Goal: Information Seeking & Learning: Learn about a topic

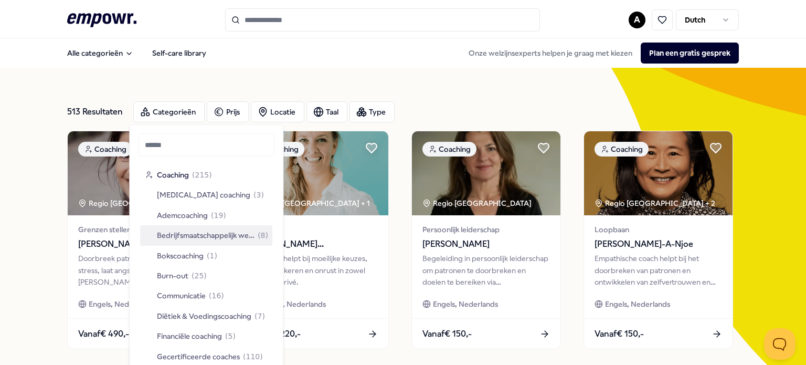
click at [217, 239] on span "Bedrijfsmaatschappelijk werk" at bounding box center [206, 235] width 98 height 12
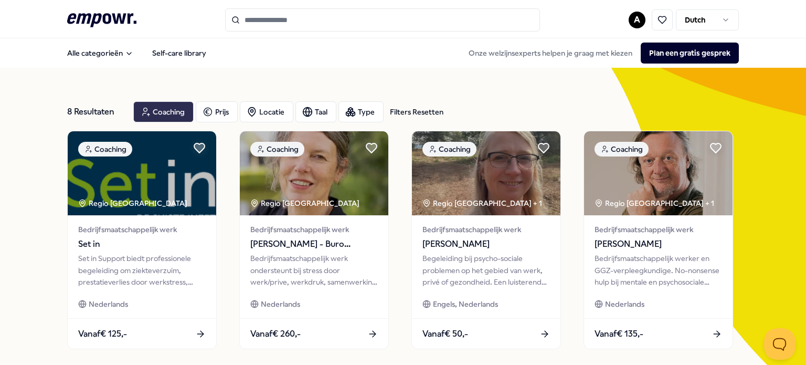
click at [174, 113] on div "Coaching" at bounding box center [163, 111] width 60 height 21
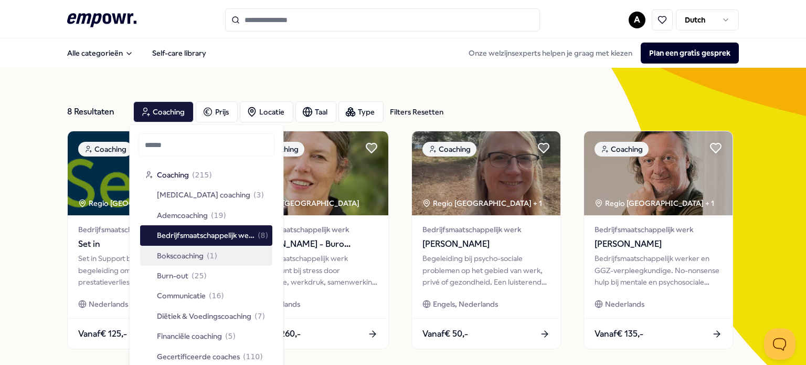
click at [184, 255] on span "Bokscoaching" at bounding box center [180, 255] width 47 height 12
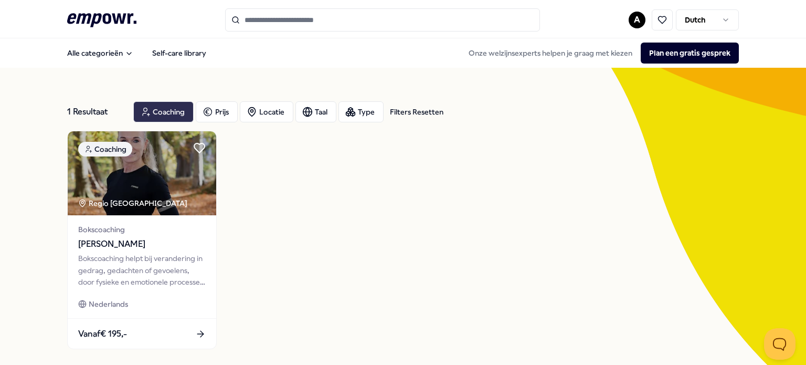
click at [160, 113] on div "Coaching" at bounding box center [163, 111] width 60 height 21
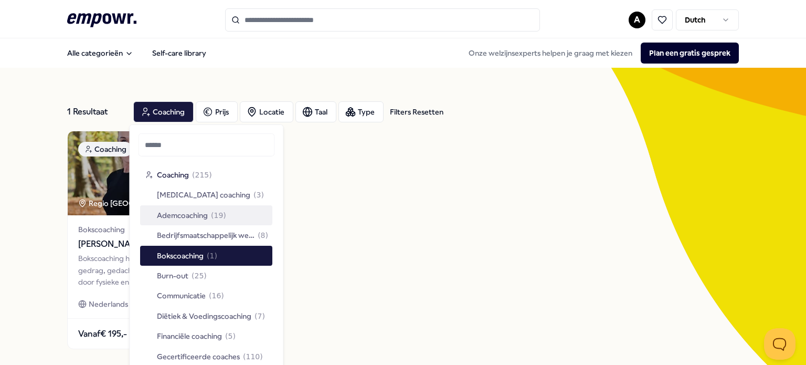
click at [192, 217] on span "Ademcoaching" at bounding box center [182, 215] width 51 height 12
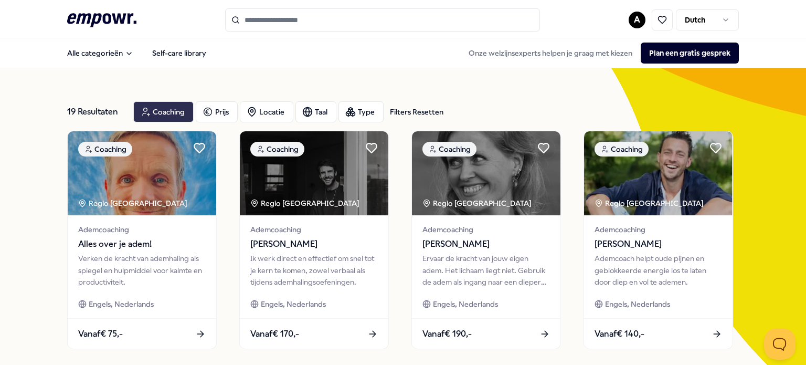
click at [168, 112] on div "Coaching" at bounding box center [163, 111] width 60 height 21
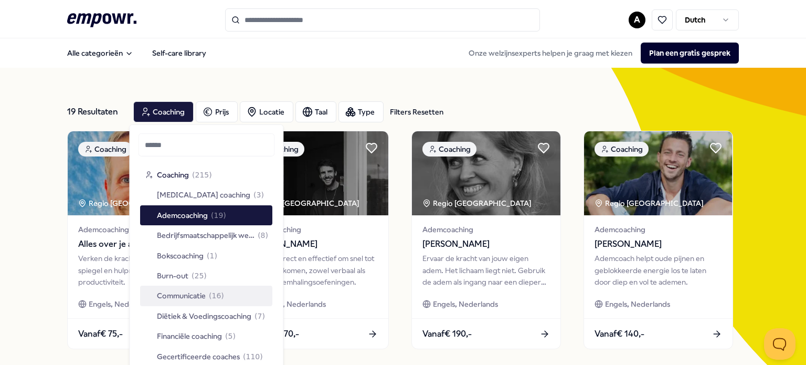
click at [193, 299] on span "Communicatie" at bounding box center [181, 296] width 49 height 12
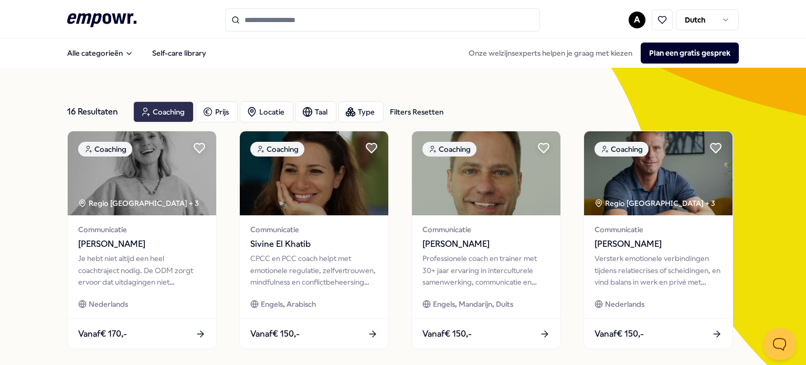
click at [162, 106] on div "Coaching" at bounding box center [163, 111] width 60 height 21
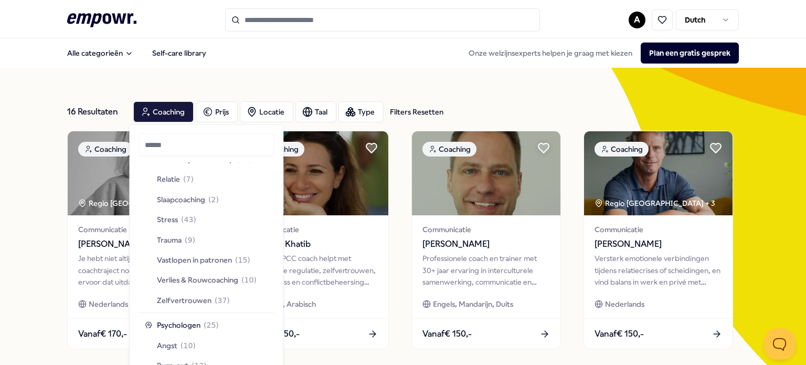
scroll to position [393, 0]
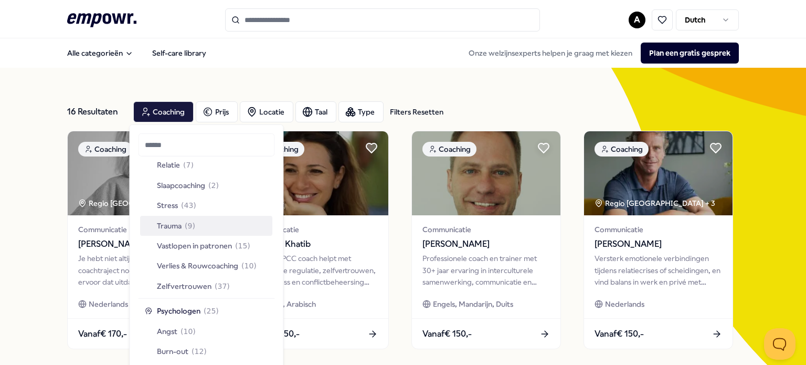
click at [174, 226] on span "Trauma" at bounding box center [169, 225] width 25 height 12
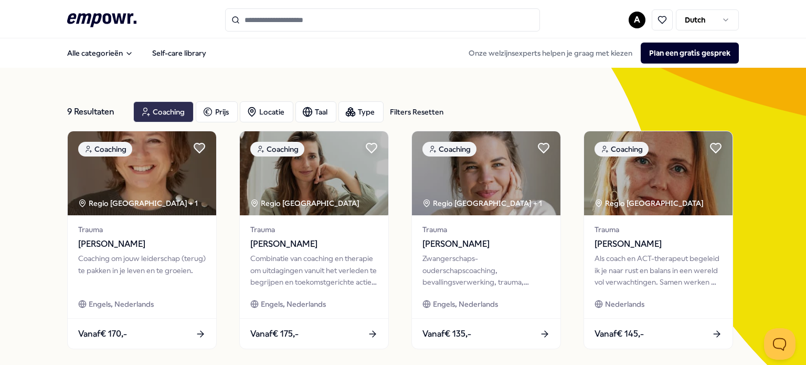
click at [169, 110] on div "Coaching" at bounding box center [163, 111] width 60 height 21
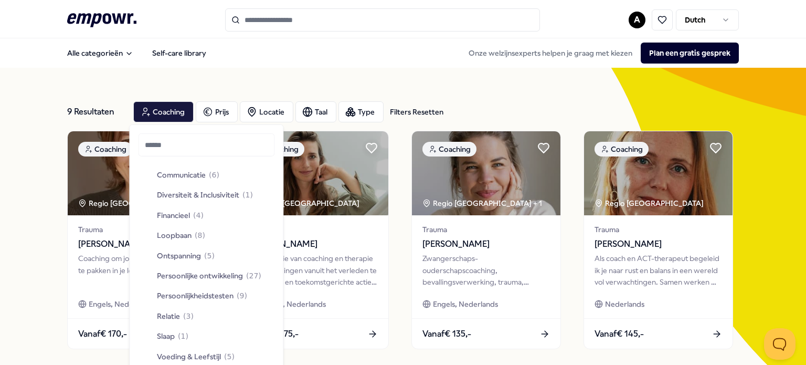
scroll to position [844, 0]
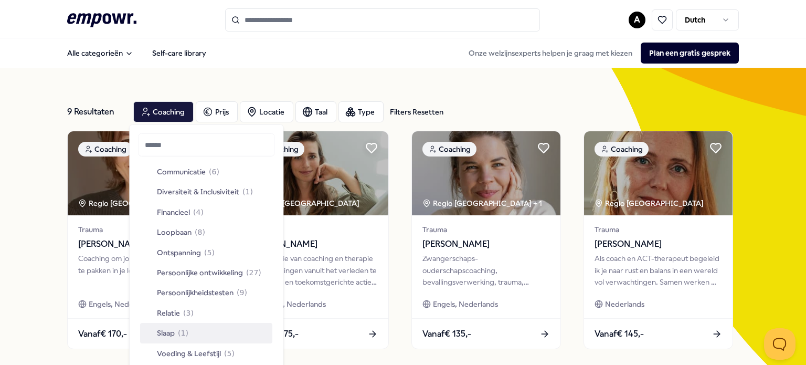
click at [178, 331] on span "( 1 )" at bounding box center [183, 333] width 10 height 12
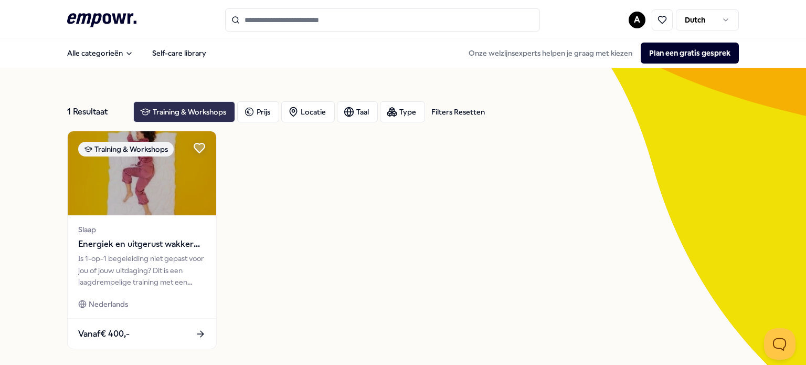
click at [215, 113] on div "Training & Workshops" at bounding box center [184, 111] width 102 height 21
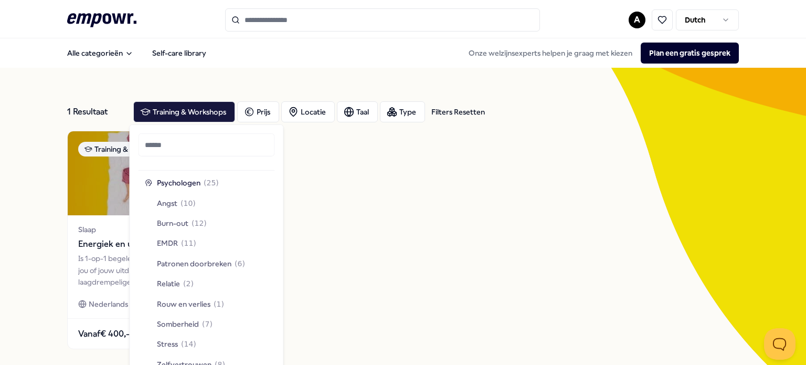
scroll to position [523, 0]
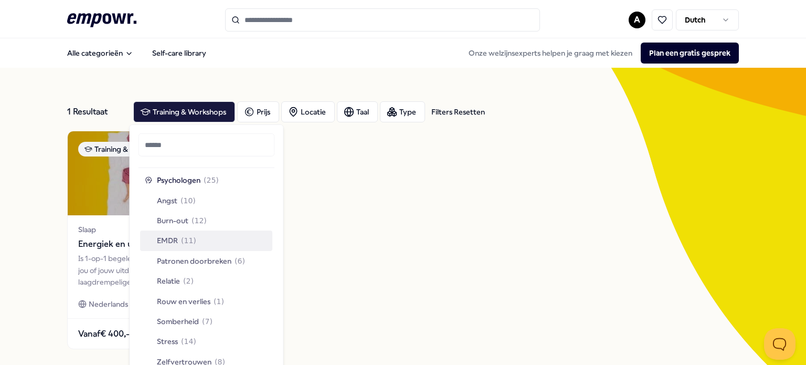
click at [182, 241] on span "( 11 )" at bounding box center [188, 241] width 15 height 12
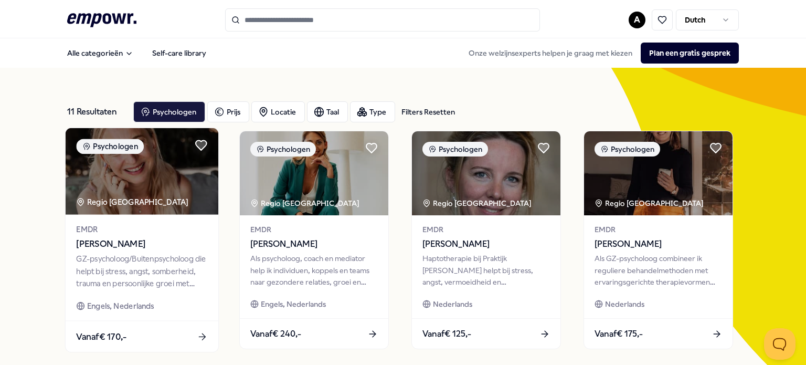
click at [198, 334] on icon at bounding box center [202, 336] width 11 height 11
